Goal: Check status: Check status

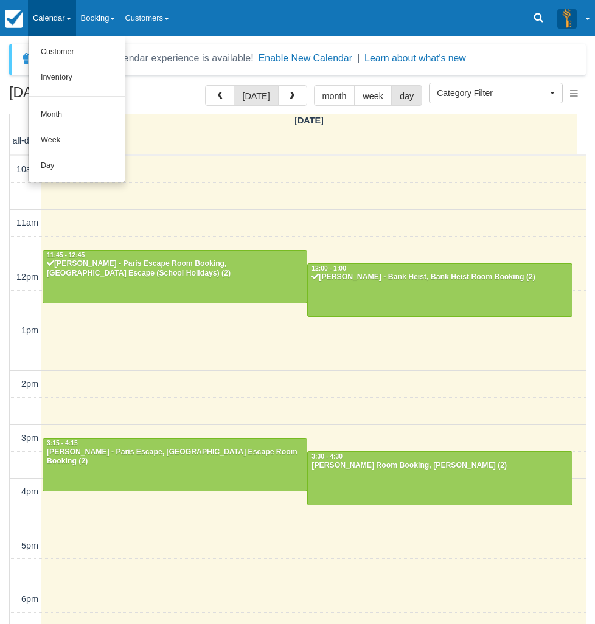
select select
click at [64, 170] on link "Day" at bounding box center [77, 166] width 96 height 26
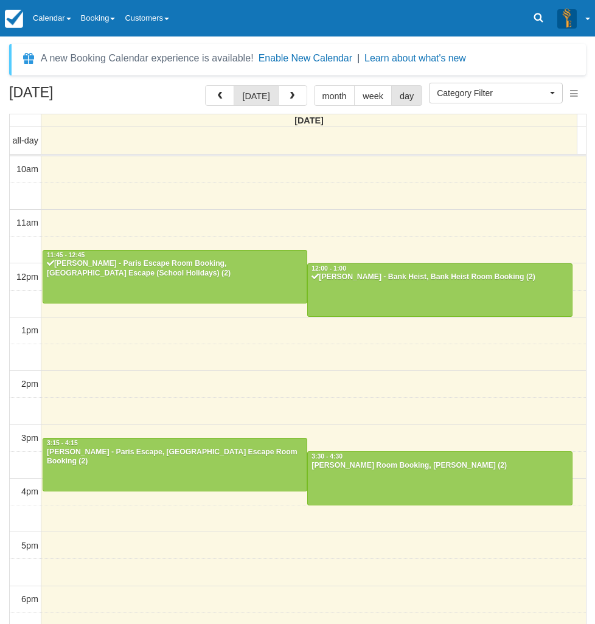
select select
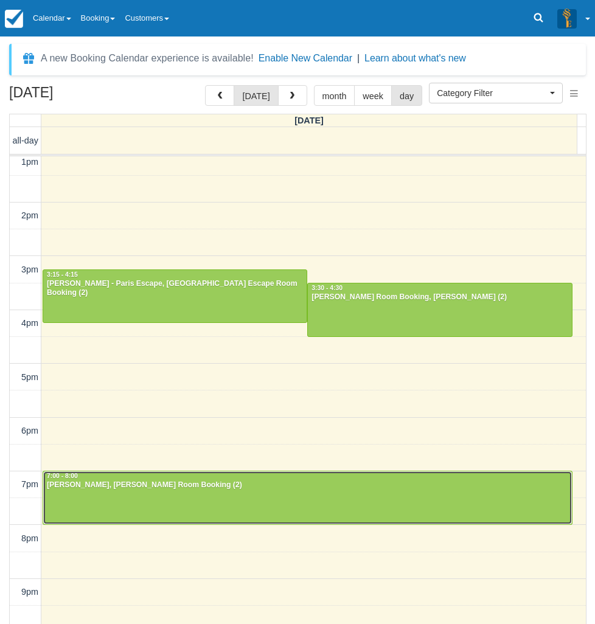
click at [78, 502] on div at bounding box center [307, 497] width 528 height 52
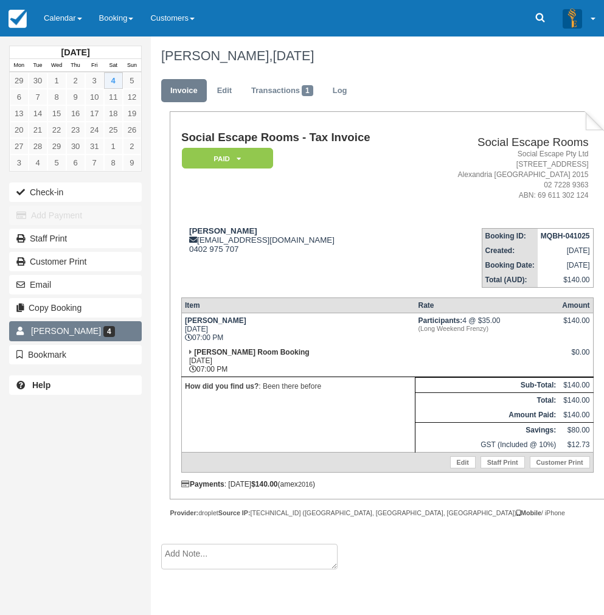
click at [40, 333] on span "Tatiana Faundez" at bounding box center [66, 331] width 70 height 10
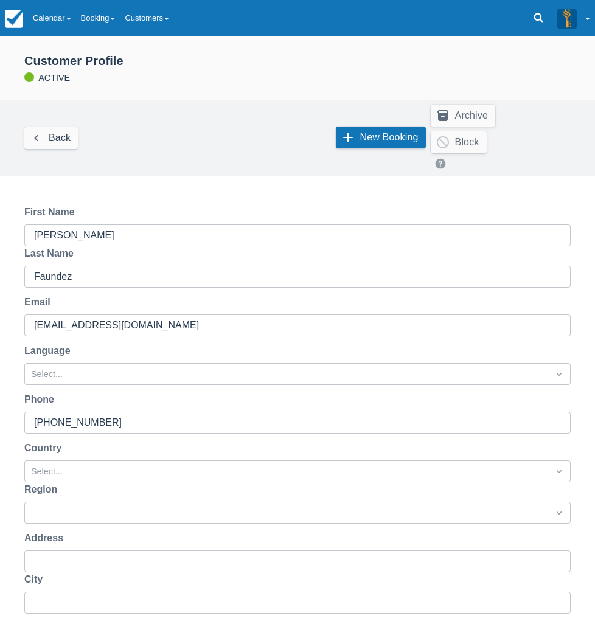
scroll to position [262, 0]
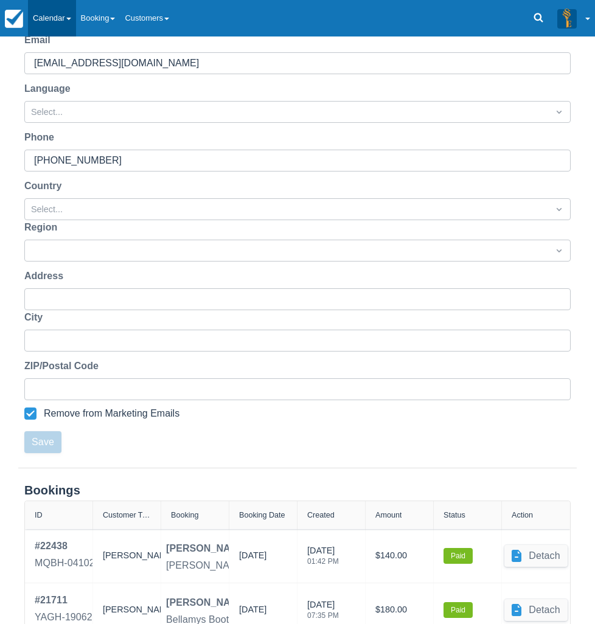
click at [57, 11] on link "Calendar" at bounding box center [52, 18] width 48 height 36
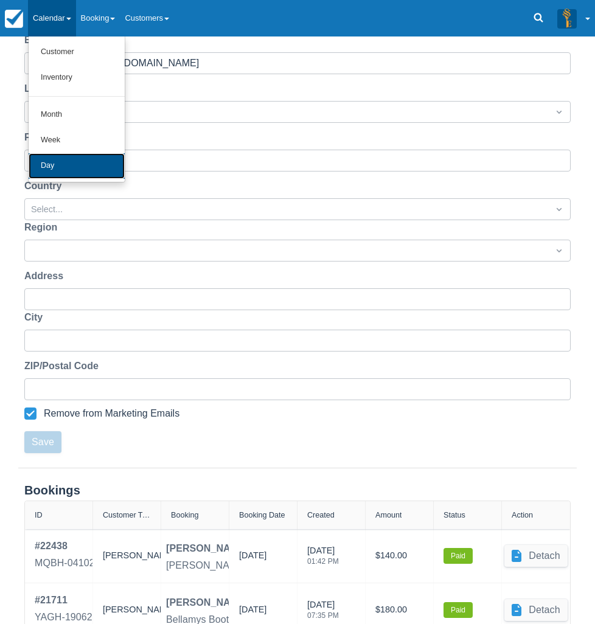
click at [86, 172] on link "Day" at bounding box center [77, 166] width 96 height 26
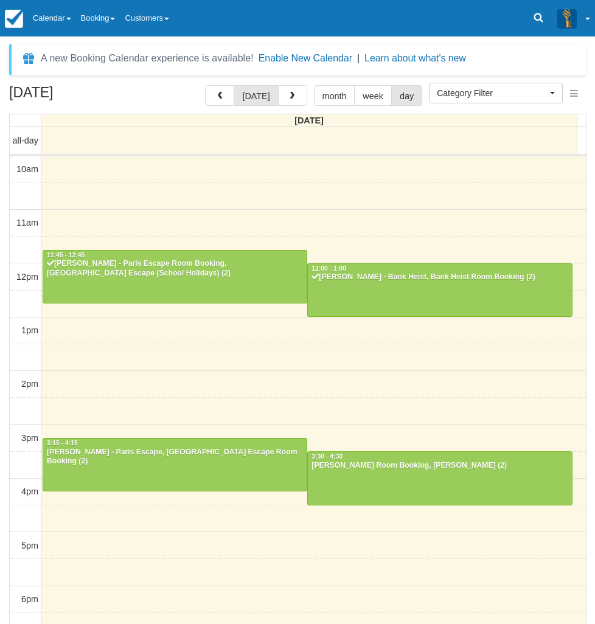
select select
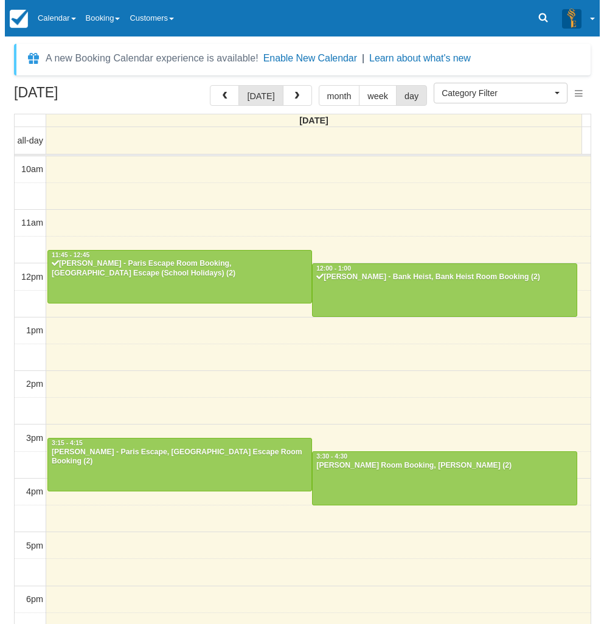
scroll to position [168, 0]
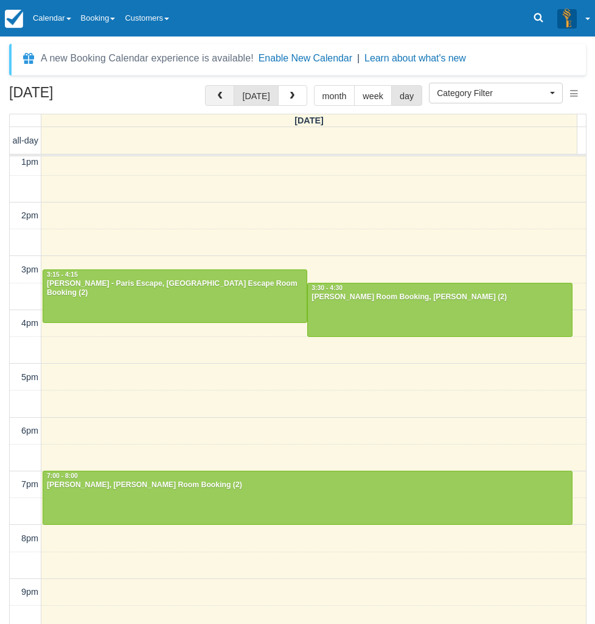
click at [221, 97] on span "button" at bounding box center [219, 96] width 9 height 9
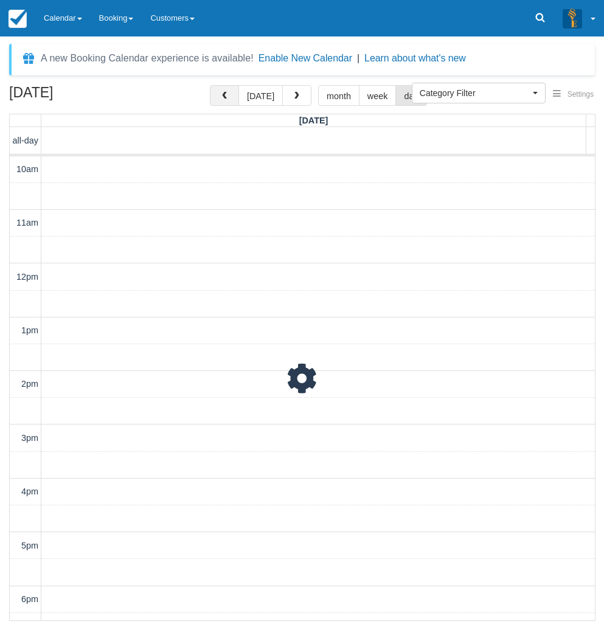
scroll to position [207, 0]
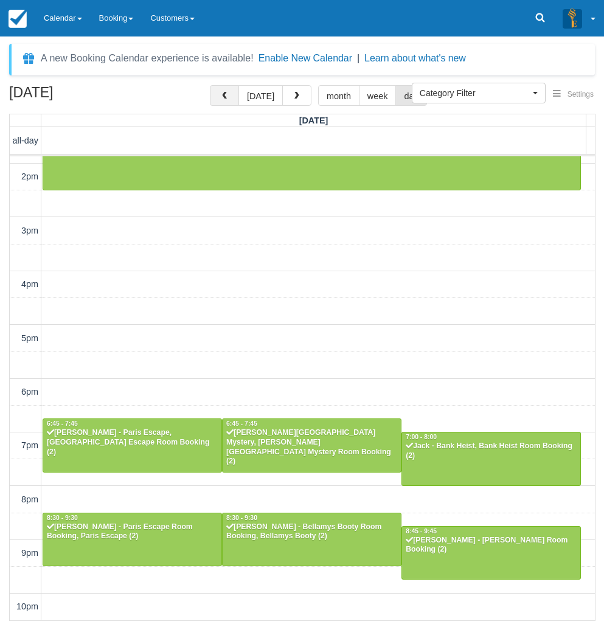
click at [221, 97] on button "button" at bounding box center [224, 95] width 29 height 21
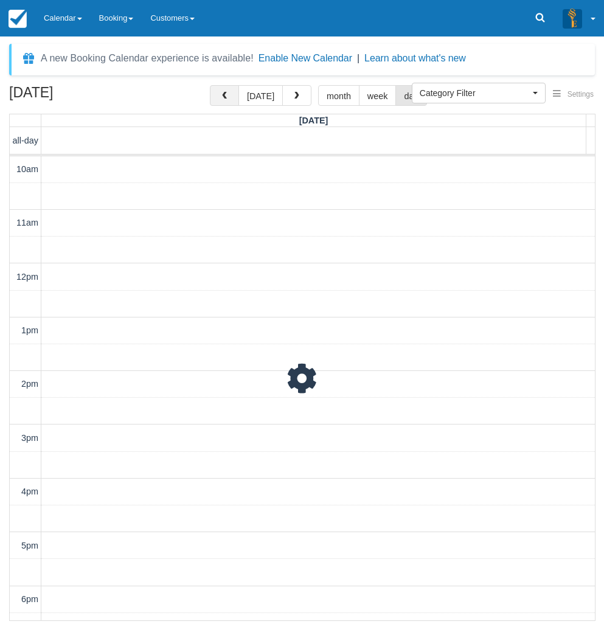
scroll to position [207, 0]
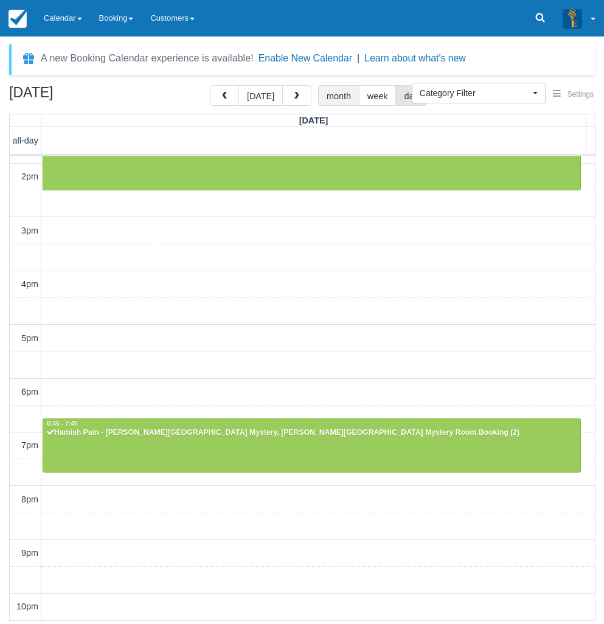
click at [327, 97] on button "month" at bounding box center [338, 95] width 41 height 21
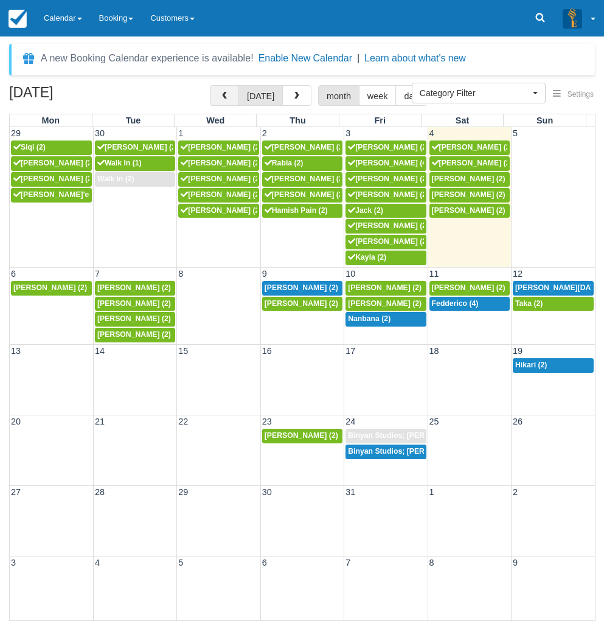
click at [229, 102] on button "button" at bounding box center [224, 95] width 29 height 21
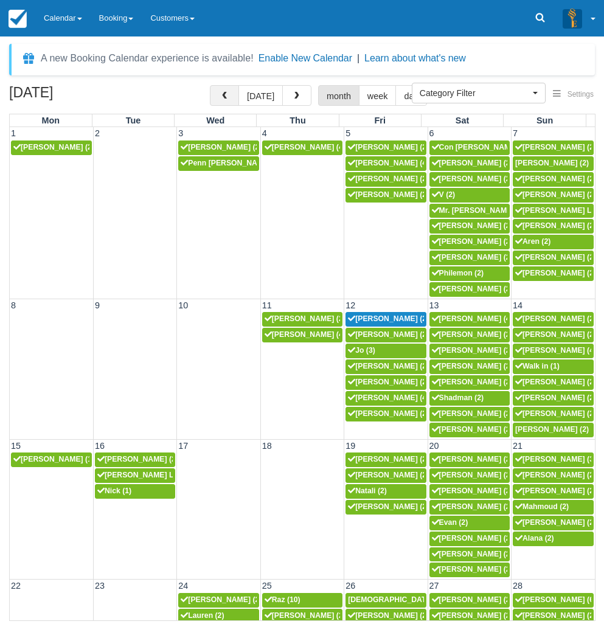
click at [229, 95] on span "button" at bounding box center [224, 96] width 9 height 9
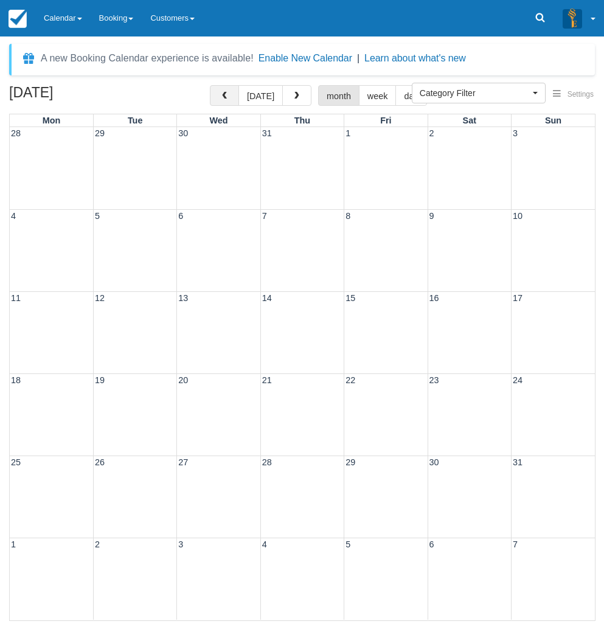
click at [229, 95] on span "button" at bounding box center [224, 96] width 9 height 9
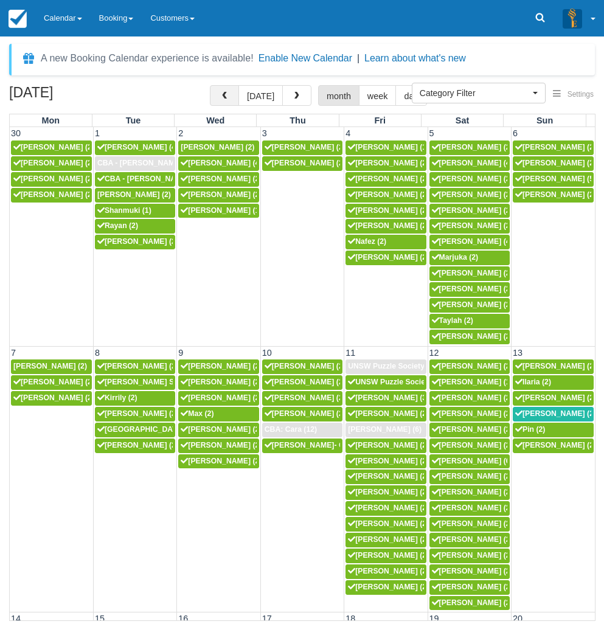
click at [229, 95] on span "button" at bounding box center [224, 96] width 9 height 9
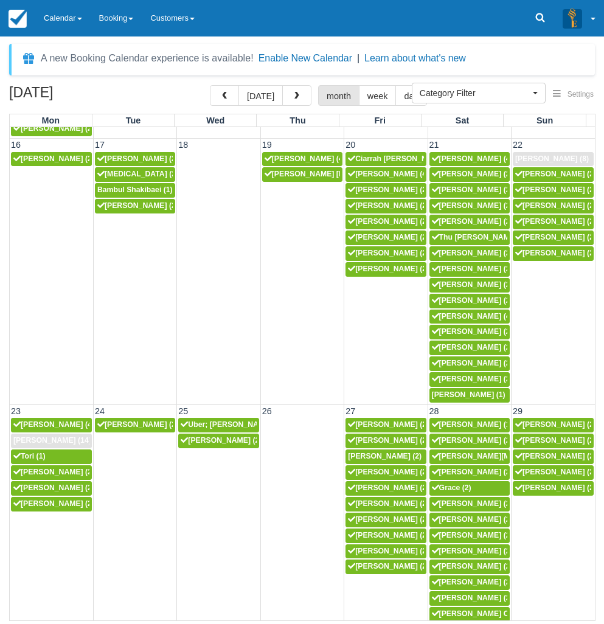
scroll to position [790, 0]
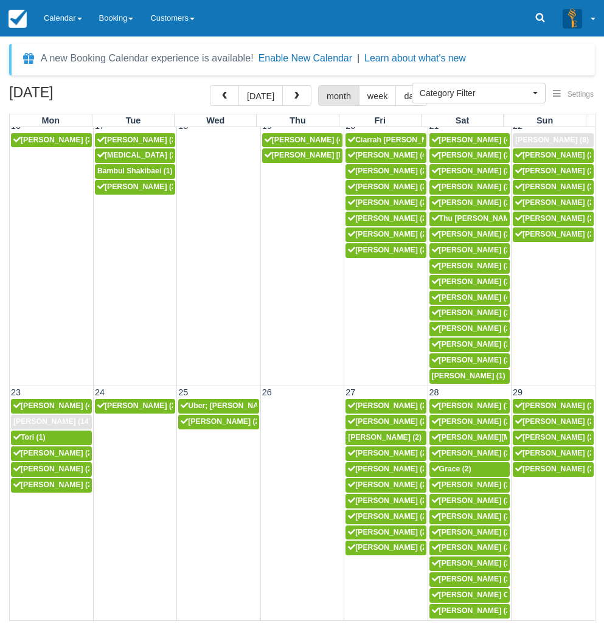
click at [41, 516] on td "8:45p [PERSON_NAME] (2)" at bounding box center [51, 548] width 83 height 142
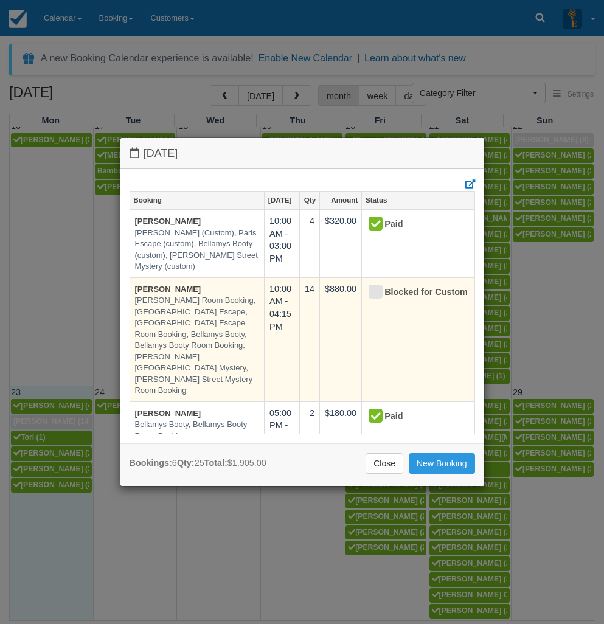
scroll to position [122, 0]
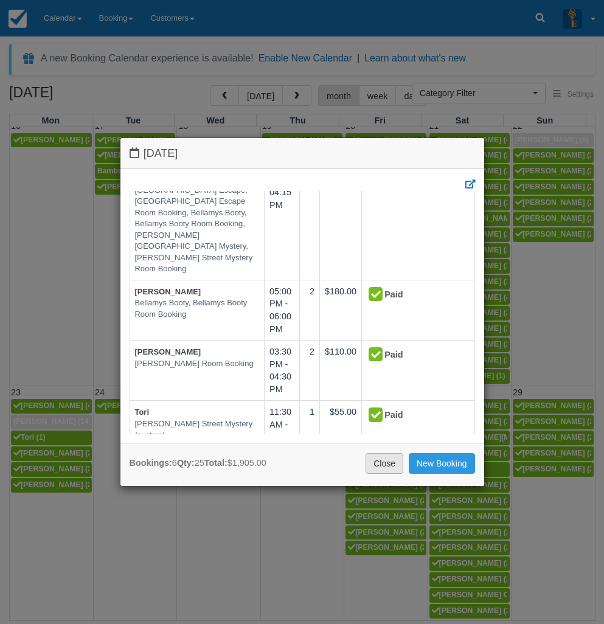
click at [387, 464] on link "Close" at bounding box center [384, 463] width 38 height 21
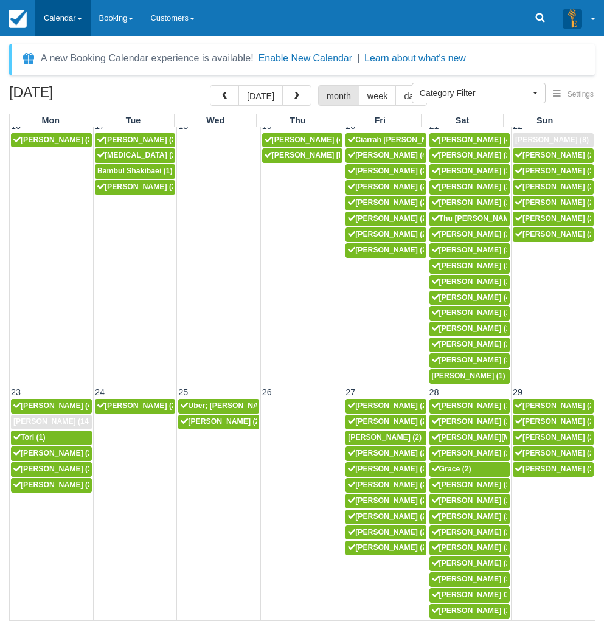
click at [56, 16] on link "Calendar" at bounding box center [62, 18] width 55 height 36
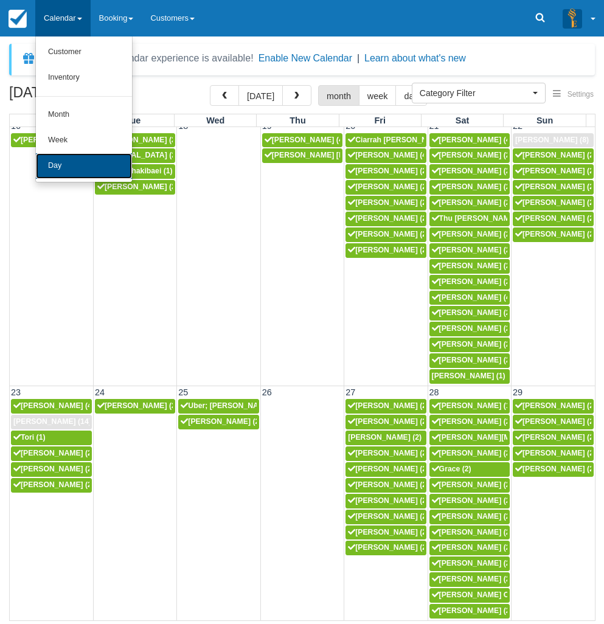
click at [66, 167] on link "Day" at bounding box center [84, 166] width 96 height 26
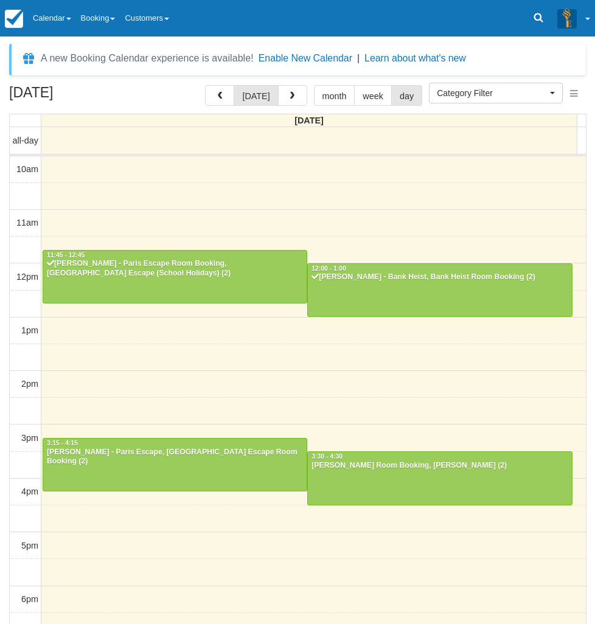
select select
click at [5, 446] on div "October 4, 2025 today month week day Saturday all-day 10am 11am 12pm 1pm 2pm 3p…" at bounding box center [297, 372] width 595 height 575
click at [63, 15] on link "Calendar" at bounding box center [52, 18] width 48 height 36
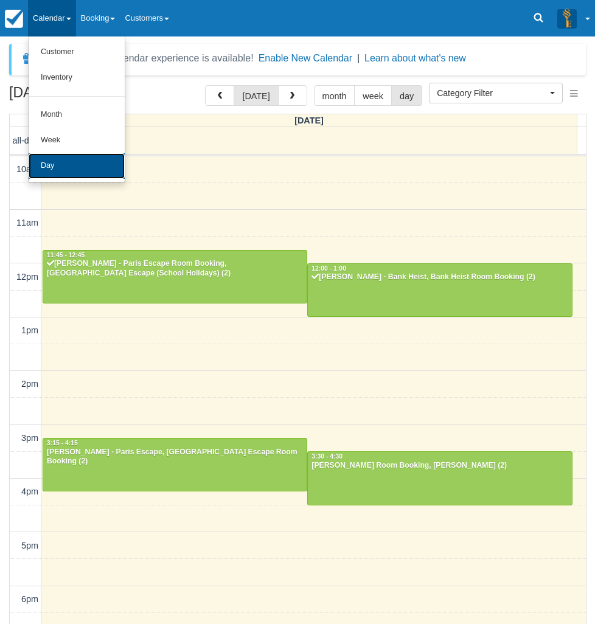
click at [75, 164] on link "Day" at bounding box center [77, 166] width 96 height 26
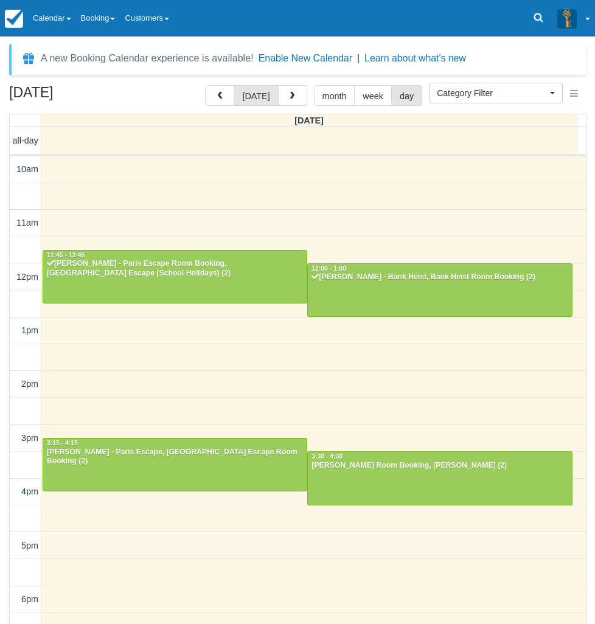
select select
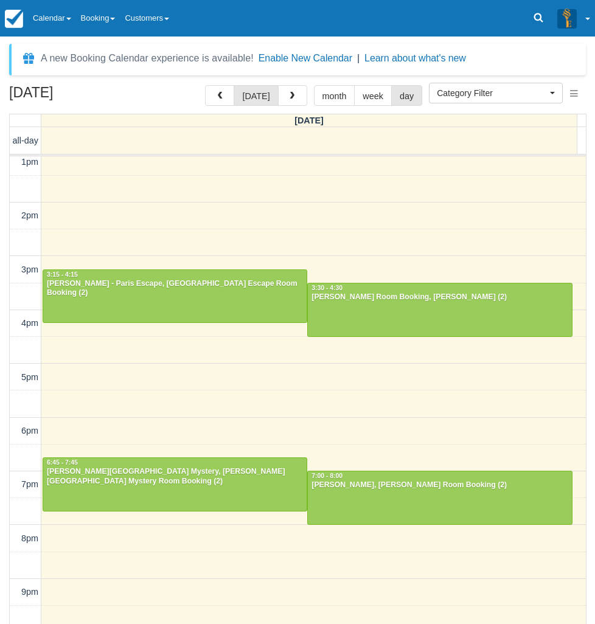
scroll to position [168, 0]
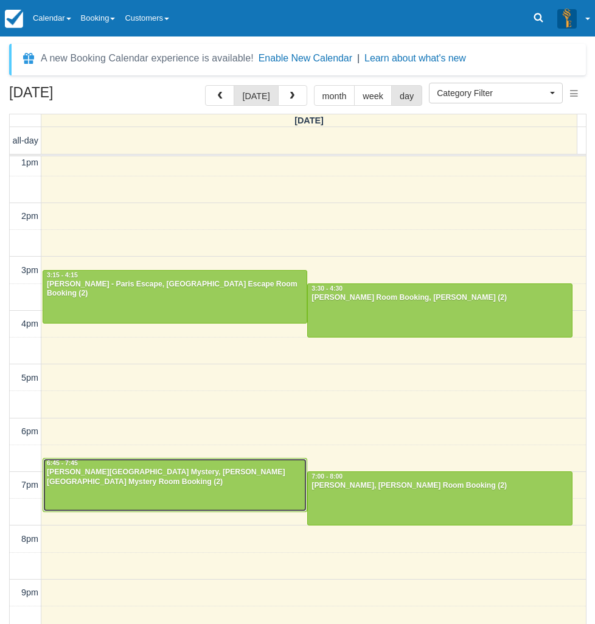
click at [151, 477] on div "Pamela Haros - Baker Street Mystery, Baker Street Mystery Room Booking (2)" at bounding box center [174, 477] width 257 height 19
